Goal: Information Seeking & Learning: Check status

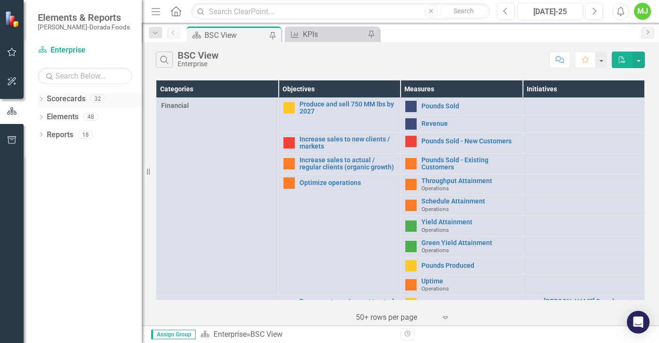
click at [42, 96] on div "Dropdown" at bounding box center [41, 100] width 7 height 8
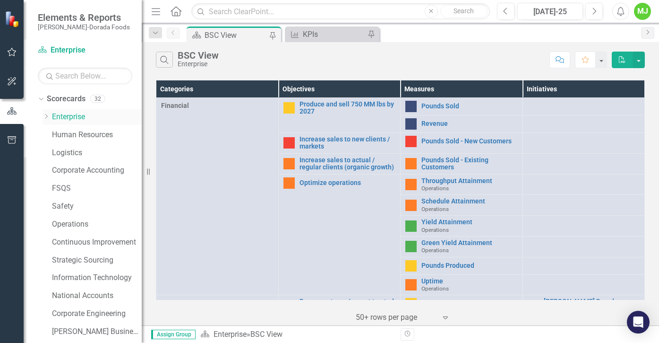
click at [46, 116] on icon "Dropdown" at bounding box center [46, 116] width 7 height 6
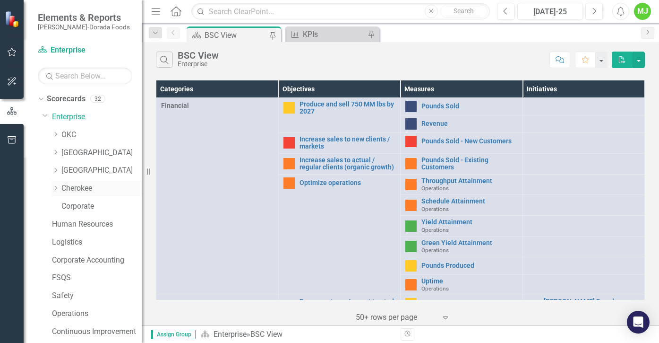
click at [75, 188] on link "Cherokee" at bounding box center [101, 188] width 80 height 11
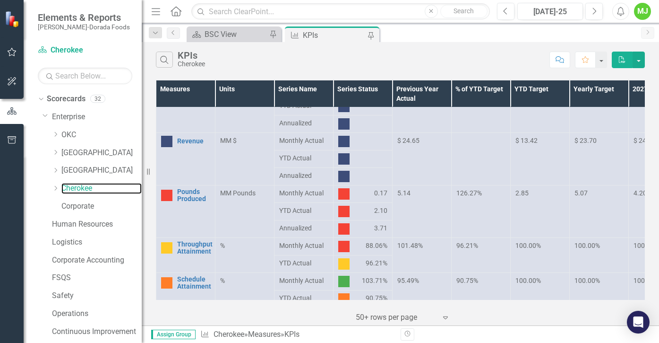
scroll to position [24, 0]
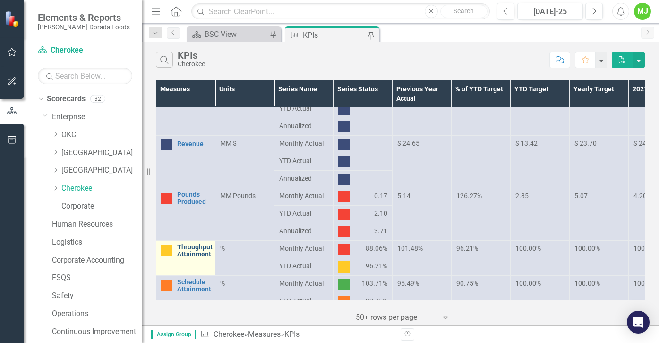
click at [192, 250] on link "Throughput Attainment" at bounding box center [194, 250] width 35 height 15
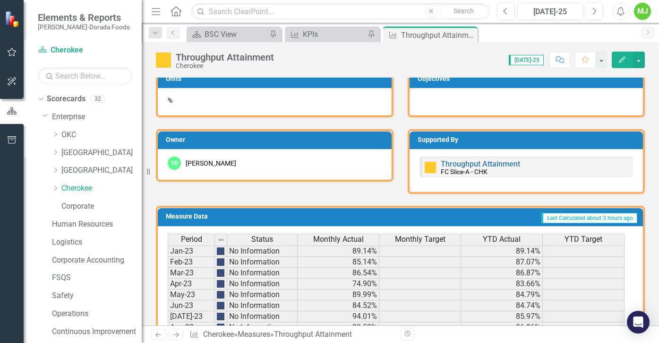
scroll to position [408, 0]
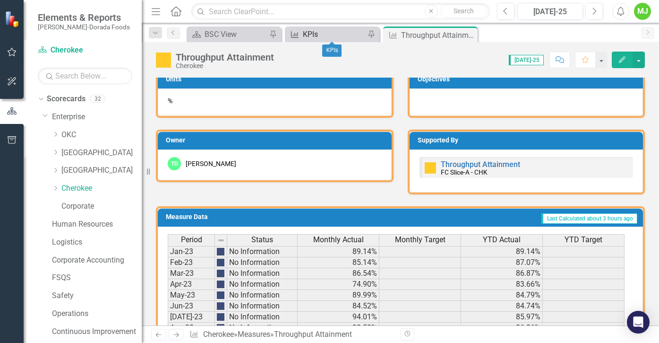
click at [337, 34] on div "KPIs" at bounding box center [334, 34] width 62 height 12
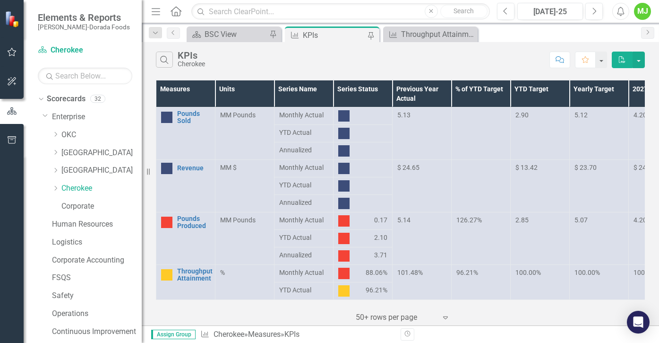
scroll to position [95, 0]
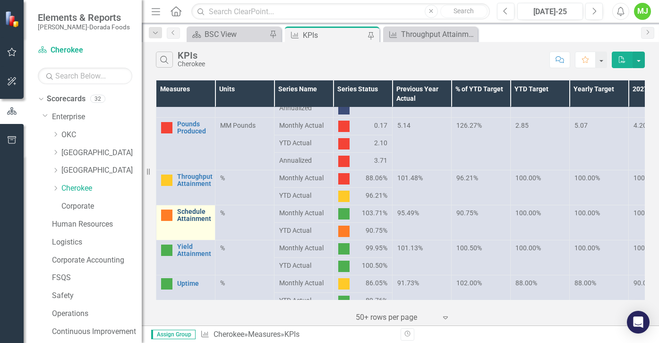
click at [194, 216] on link "Schedule Attainment" at bounding box center [194, 215] width 34 height 15
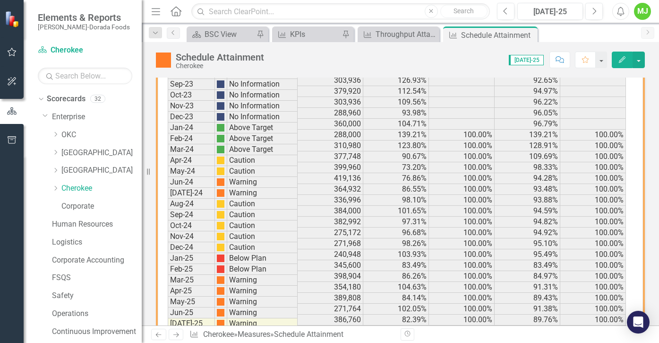
scroll to position [682, 0]
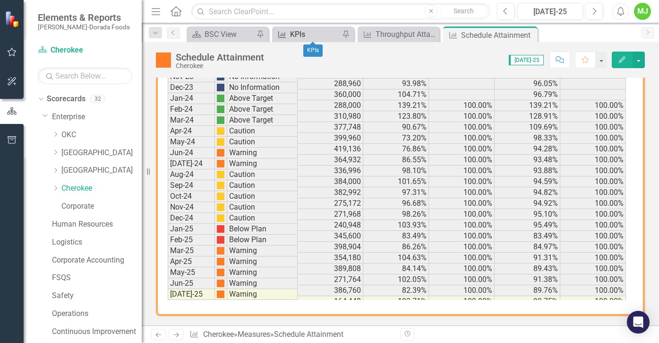
click at [324, 32] on div "KPIs" at bounding box center [315, 34] width 50 height 12
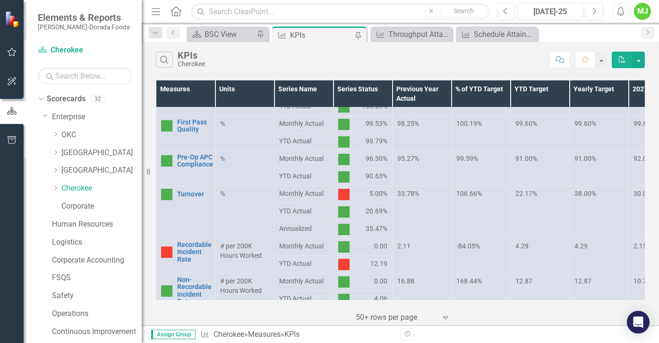
scroll to position [378, 0]
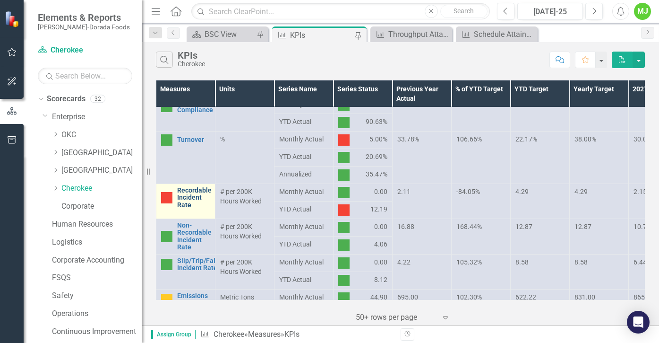
click at [196, 200] on link "Recordable Incident Rate" at bounding box center [194, 198] width 34 height 22
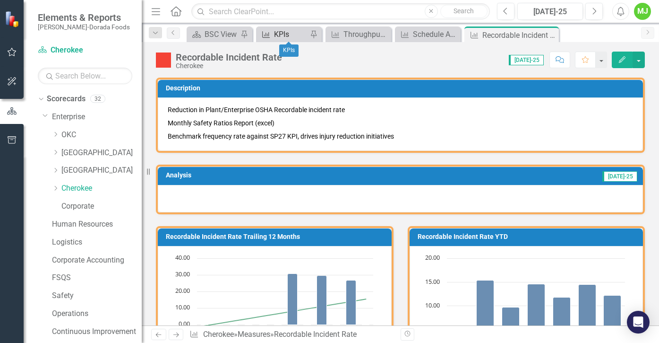
click at [299, 33] on div "KPIs" at bounding box center [291, 34] width 34 height 12
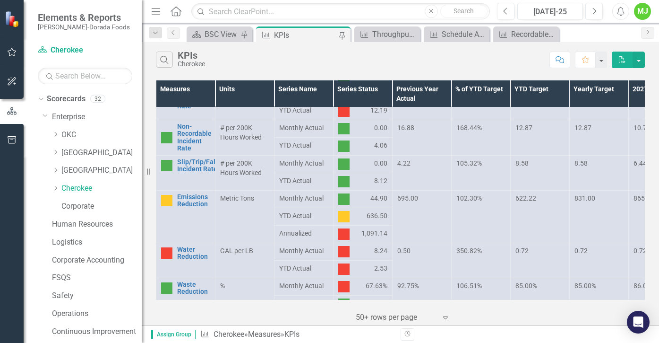
scroll to position [497, 0]
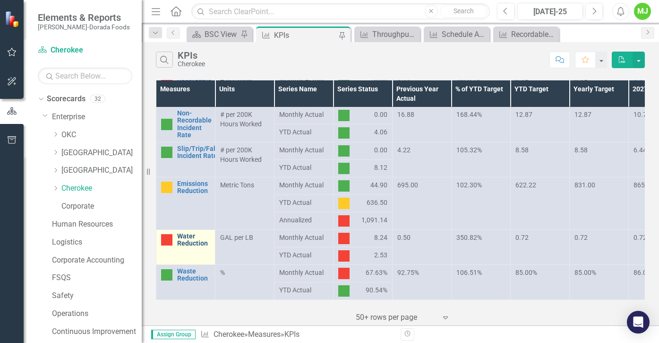
click at [188, 233] on link "Water Reduction" at bounding box center [193, 240] width 33 height 15
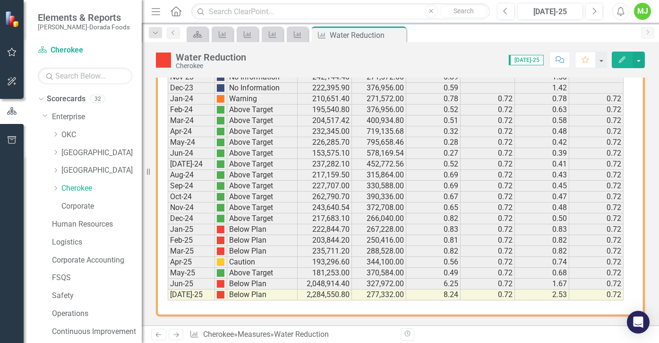
scroll to position [690, 0]
click at [221, 34] on icon "Measure" at bounding box center [222, 35] width 9 height 8
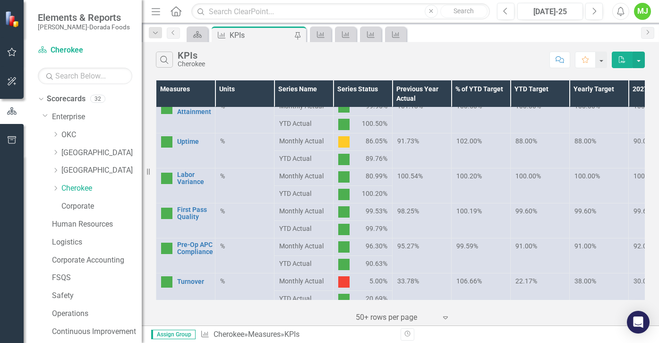
scroll to position [189, 0]
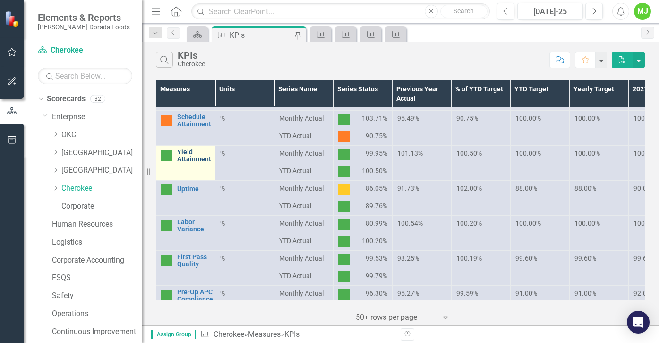
click at [183, 157] on link "Yield Attainment" at bounding box center [194, 155] width 34 height 15
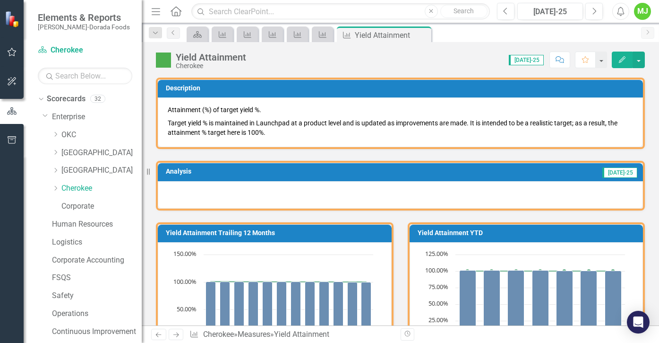
click at [621, 61] on icon "button" at bounding box center [622, 59] width 7 height 7
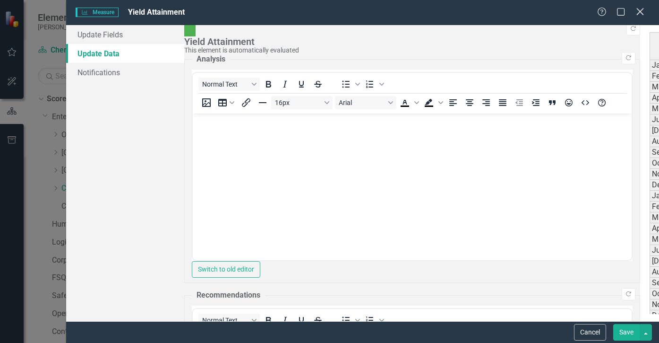
click at [639, 12] on icon at bounding box center [640, 11] width 7 height 7
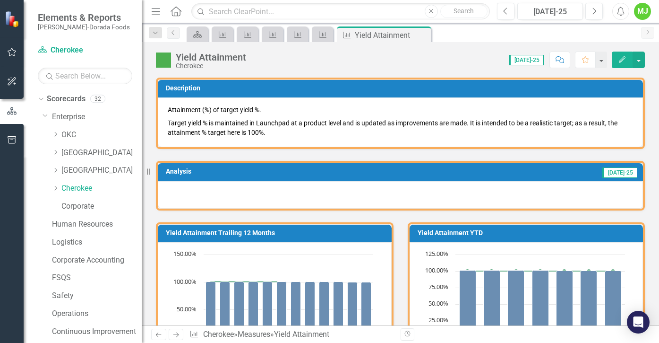
click at [623, 59] on icon "Edit" at bounding box center [622, 59] width 9 height 7
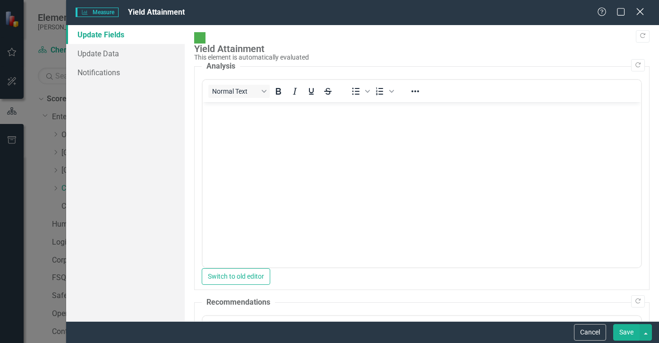
click at [642, 9] on icon "Close" at bounding box center [640, 11] width 12 height 9
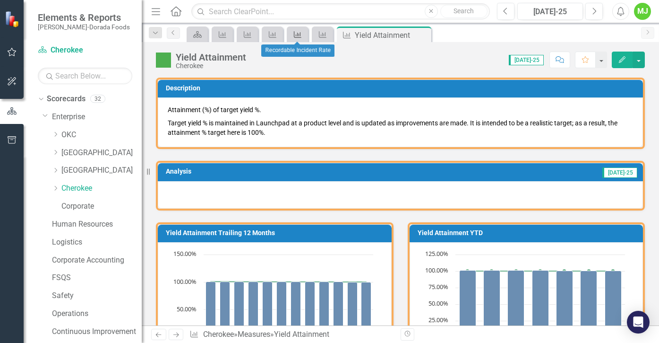
click at [297, 33] on icon "Measure" at bounding box center [297, 35] width 9 height 8
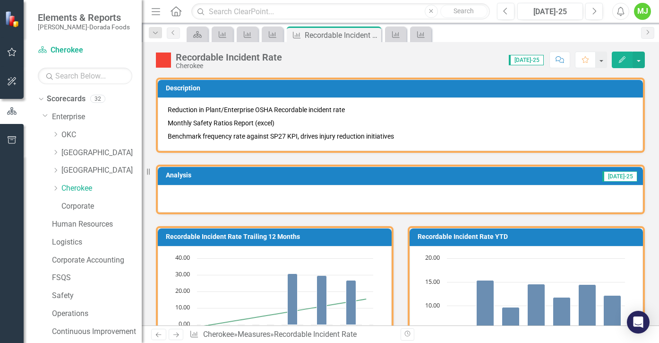
click at [620, 58] on icon "Edit" at bounding box center [622, 59] width 9 height 7
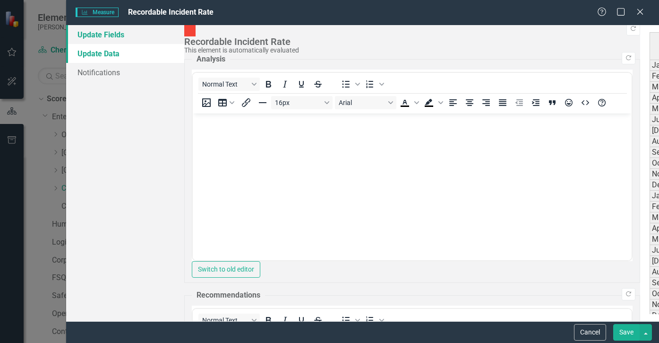
click at [94, 33] on link "Update Fields" at bounding box center [125, 34] width 118 height 19
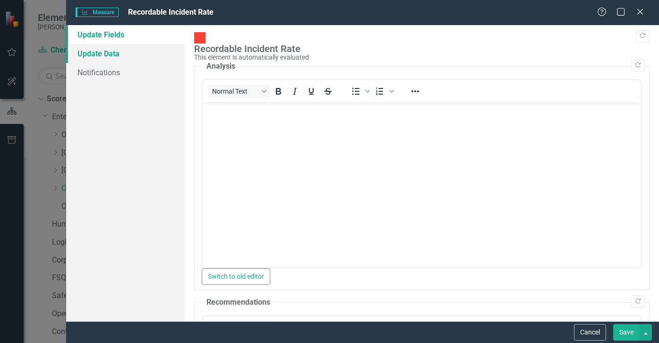
click at [91, 53] on link "Update Data" at bounding box center [125, 53] width 119 height 19
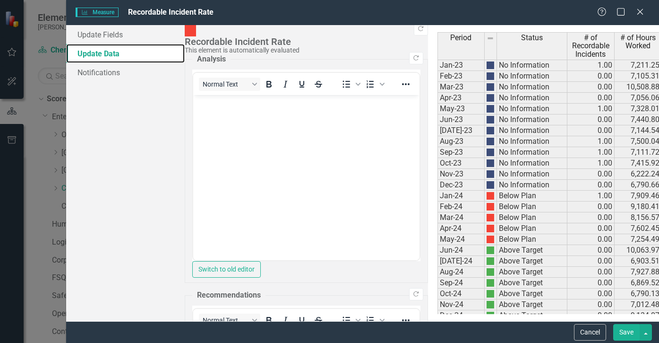
scroll to position [91, 0]
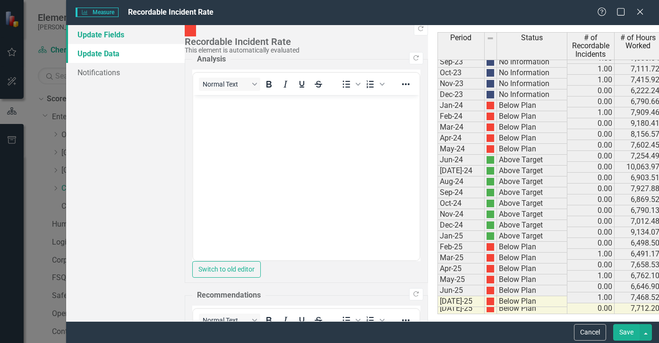
click at [95, 33] on link "Update Fields" at bounding box center [125, 34] width 119 height 19
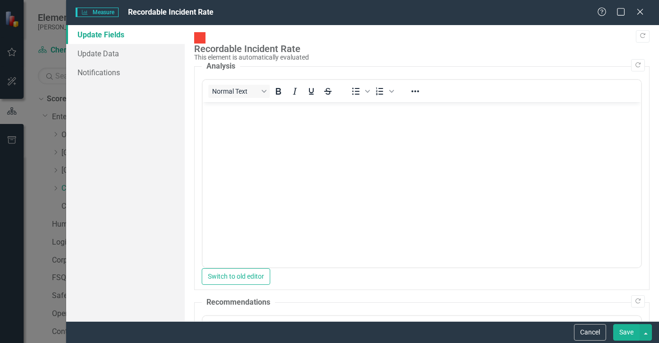
click at [231, 114] on p "Rich Text Area. Press ALT-0 for help." at bounding box center [422, 109] width 434 height 11
click at [641, 9] on icon "Close" at bounding box center [640, 11] width 12 height 9
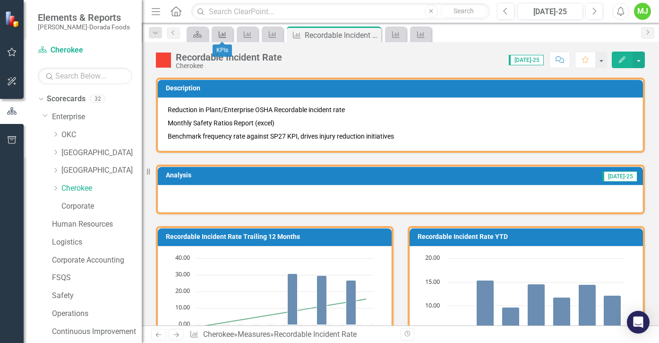
click at [222, 35] on icon at bounding box center [223, 34] width 8 height 7
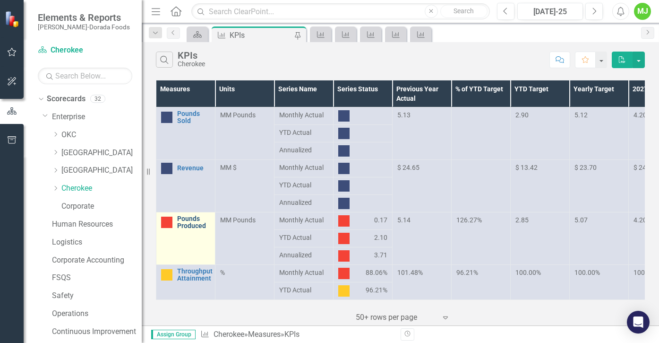
click at [183, 221] on link "Pounds Produced" at bounding box center [193, 222] width 33 height 15
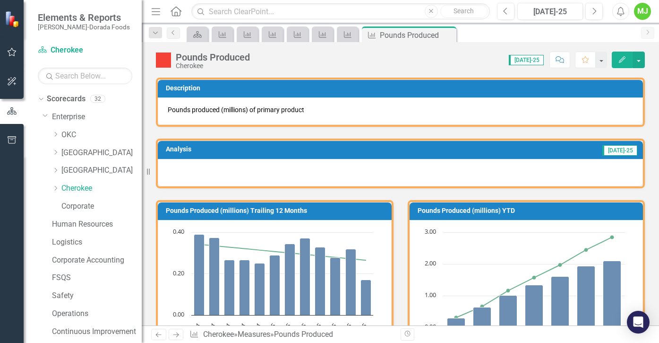
click at [306, 163] on div at bounding box center [400, 172] width 485 height 27
click at [622, 60] on icon "button" at bounding box center [622, 59] width 7 height 7
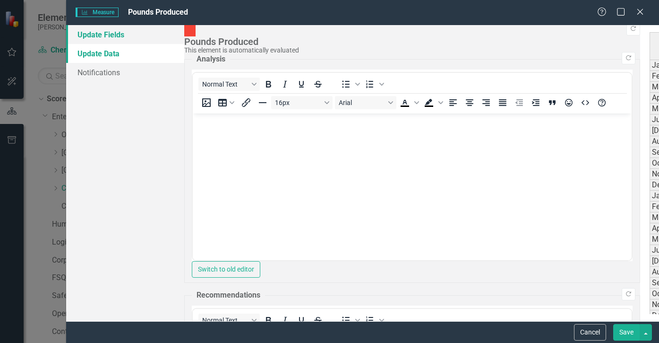
click at [118, 33] on link "Update Fields" at bounding box center [125, 34] width 118 height 19
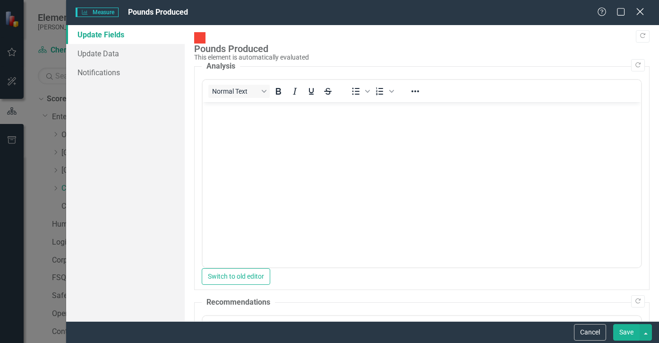
click at [641, 12] on icon "Close" at bounding box center [640, 11] width 12 height 9
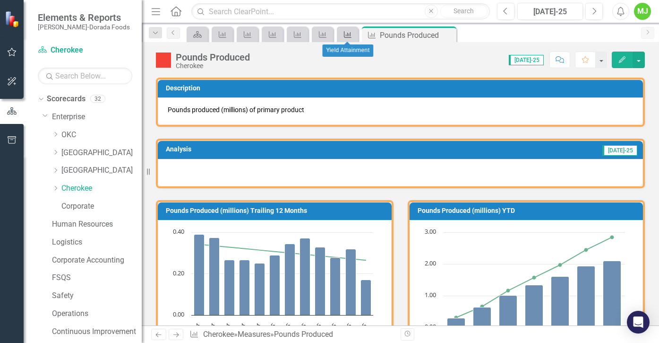
click at [352, 34] on icon "Measure" at bounding box center [347, 35] width 9 height 8
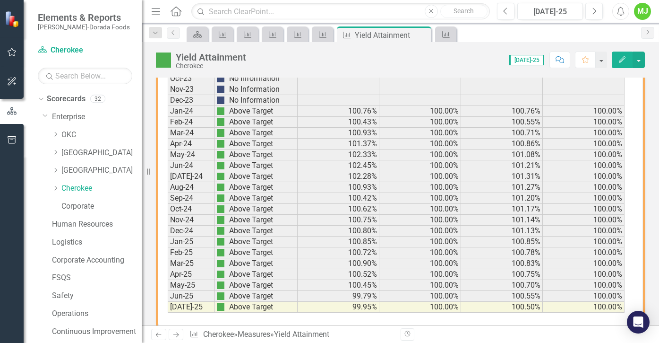
scroll to position [691, 0]
